Goal: Task Accomplishment & Management: Manage account settings

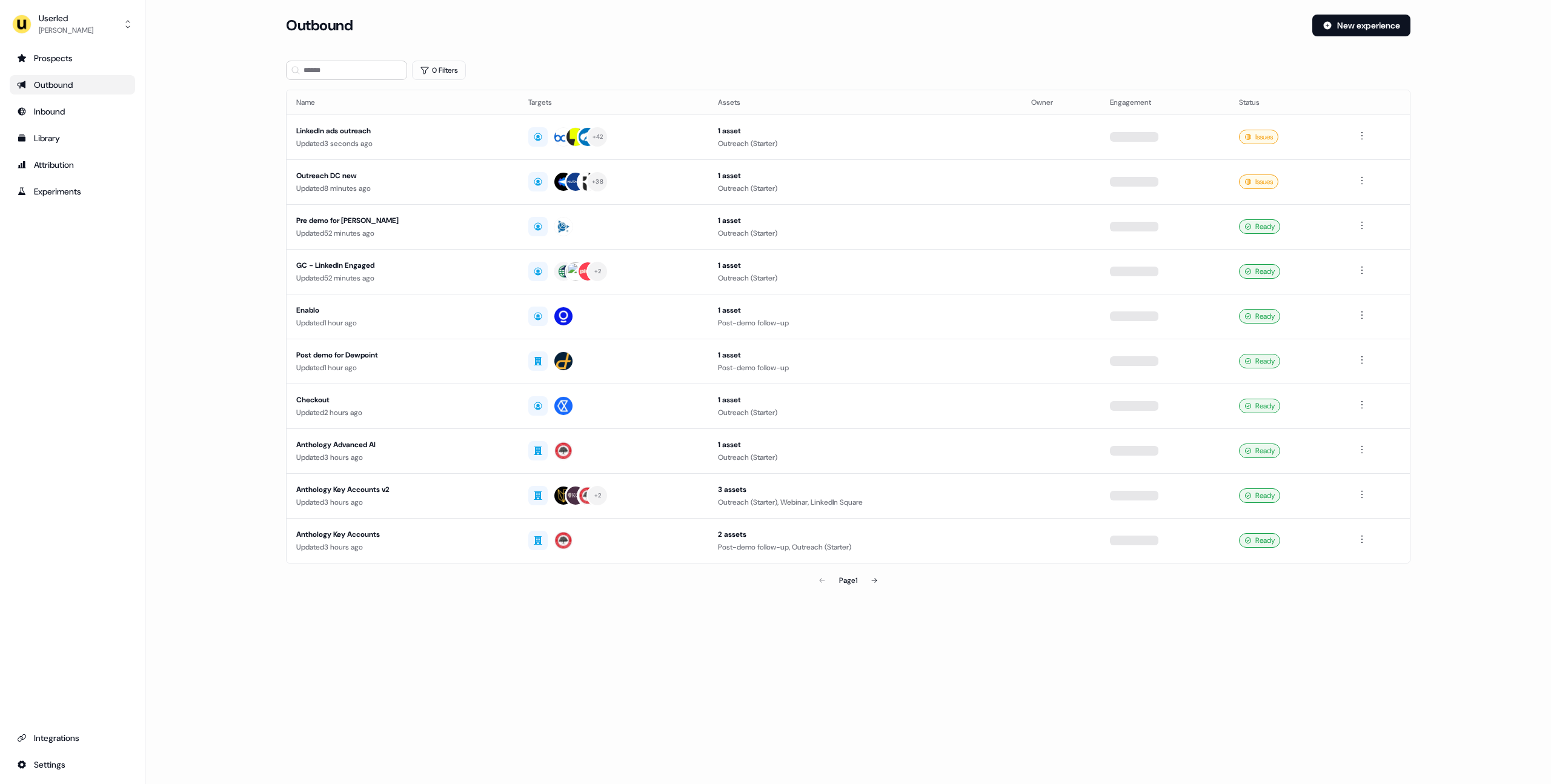
drag, startPoint x: 184, startPoint y: 172, endPoint x: 140, endPoint y: 156, distance: 46.8
click at [184, 172] on main "Loading... Outbound New experience 0 Filters Name Targets Assets Owner Engageme…" at bounding box center [848, 320] width 1405 height 612
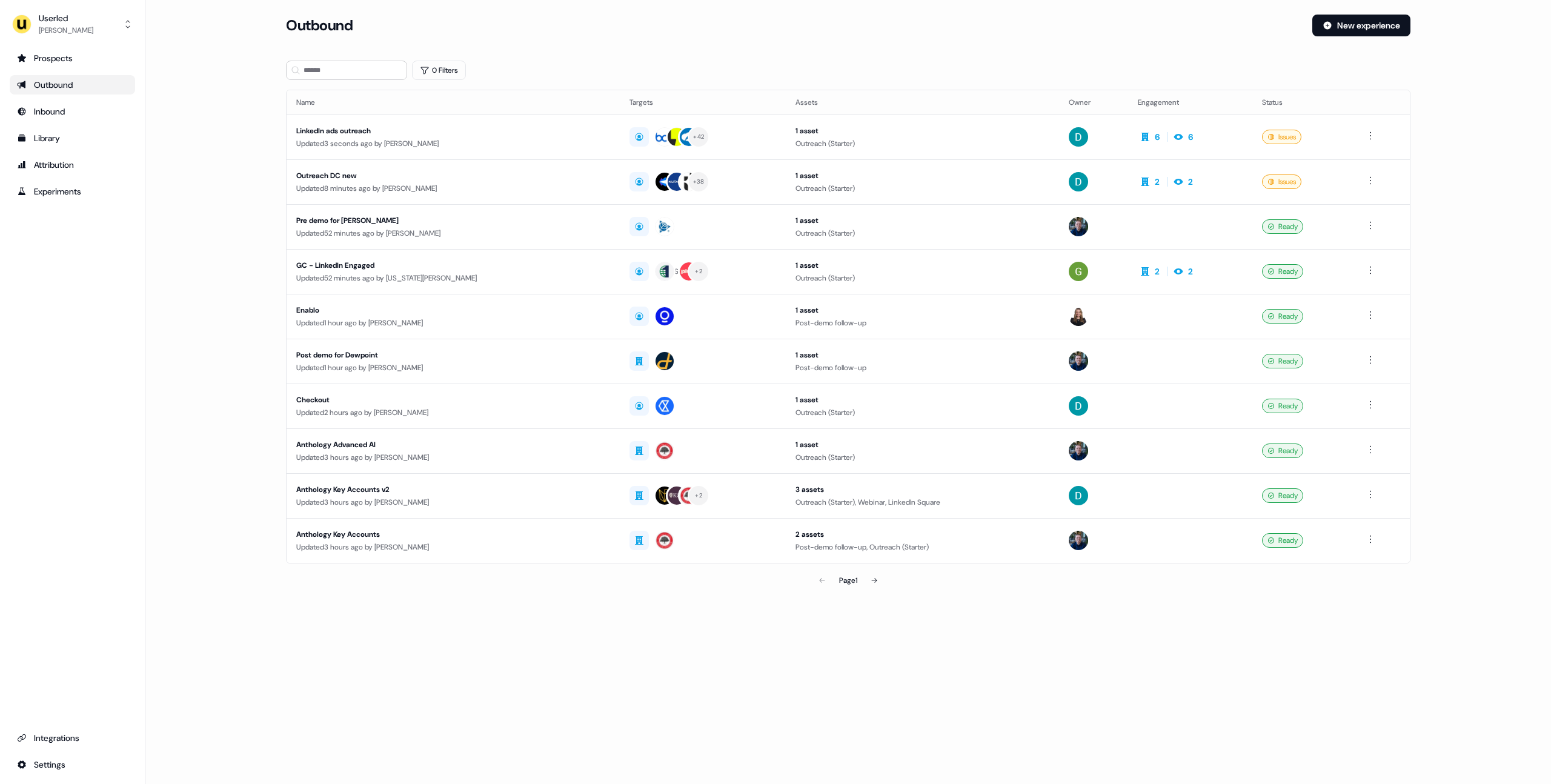
click at [201, 156] on main "Loading... Outbound New experience 0 Filters Name Targets Assets Owner Engageme…" at bounding box center [848, 320] width 1405 height 612
click at [60, 31] on div "[PERSON_NAME]" at bounding box center [66, 30] width 55 height 12
drag, startPoint x: 77, startPoint y: 58, endPoint x: 125, endPoint y: 85, distance: 55.1
click at [76, 58] on div "Impersonate (Admin)" at bounding box center [72, 57] width 115 height 22
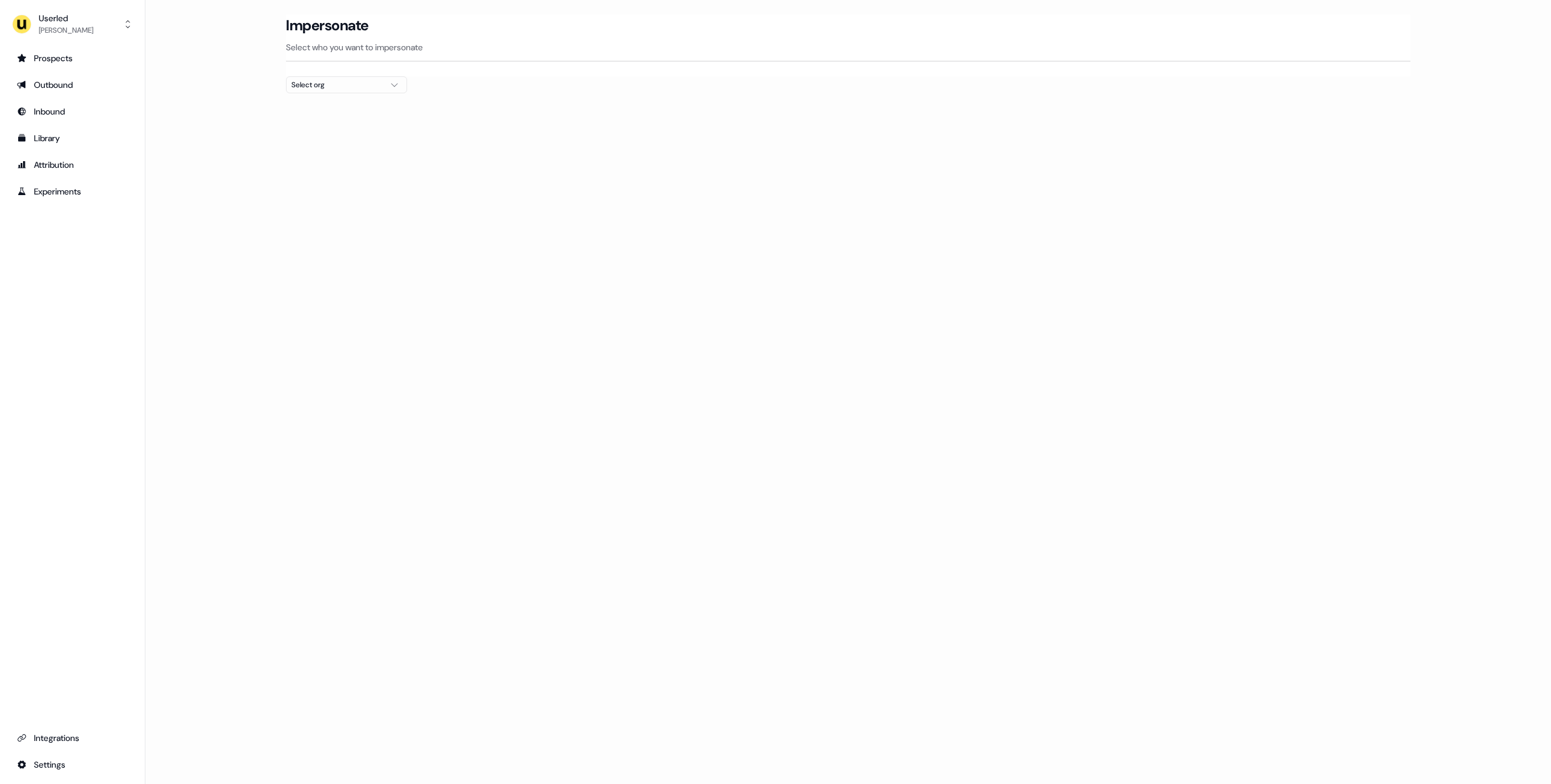
click at [317, 89] on div "Select org" at bounding box center [337, 84] width 91 height 12
type input "*******"
click at [317, 125] on div "ADvendio" at bounding box center [346, 128] width 120 height 19
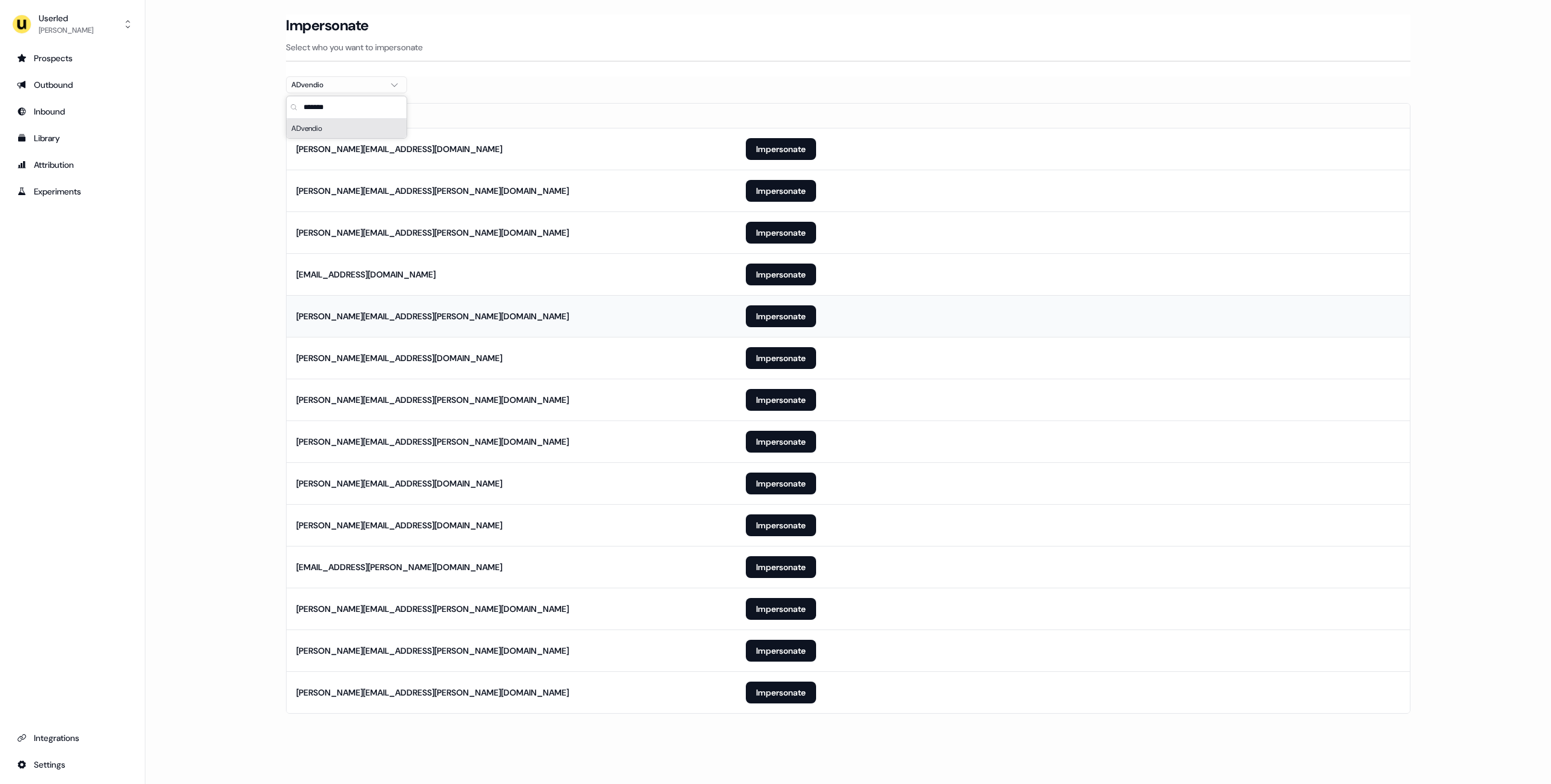
click at [287, 323] on td "[PERSON_NAME][EMAIL_ADDRESS][PERSON_NAME][DOMAIN_NAME]" at bounding box center [512, 316] width 450 height 42
click at [775, 699] on button "Impersonate" at bounding box center [781, 692] width 70 height 22
